Goal: Information Seeking & Learning: Learn about a topic

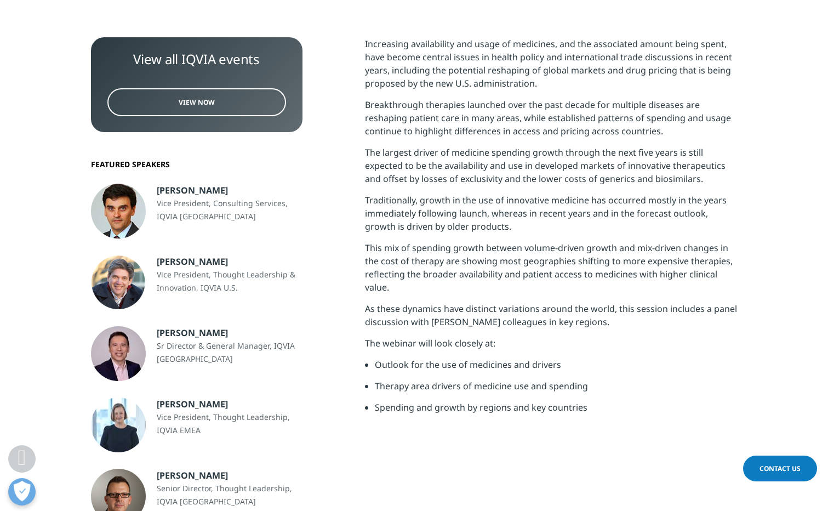
scroll to position [164, 0]
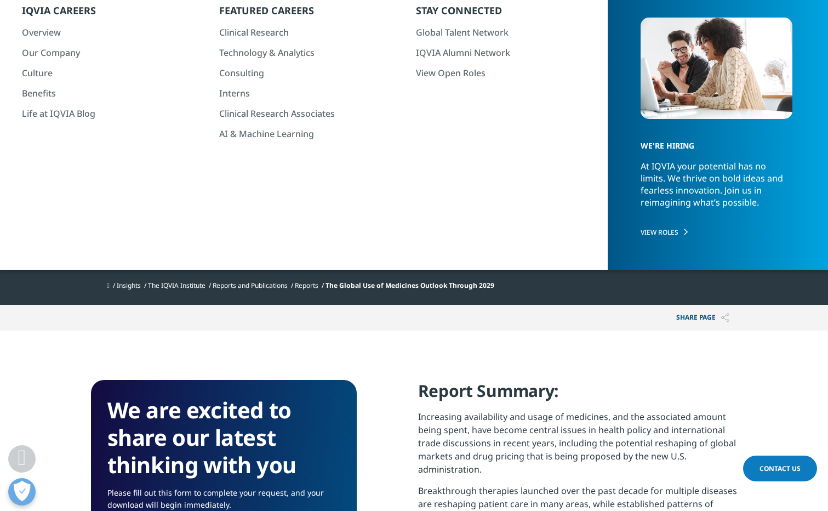
scroll to position [219, 0]
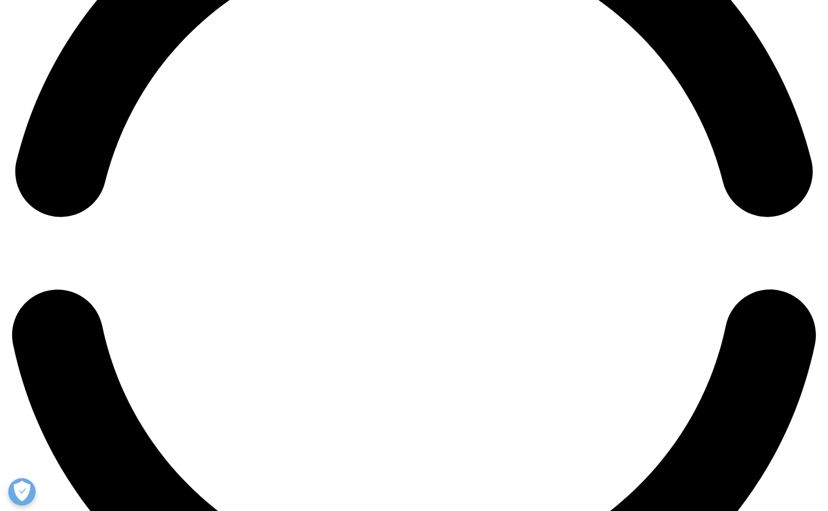
scroll to position [2083, 0]
